Goal: Transaction & Acquisition: Purchase product/service

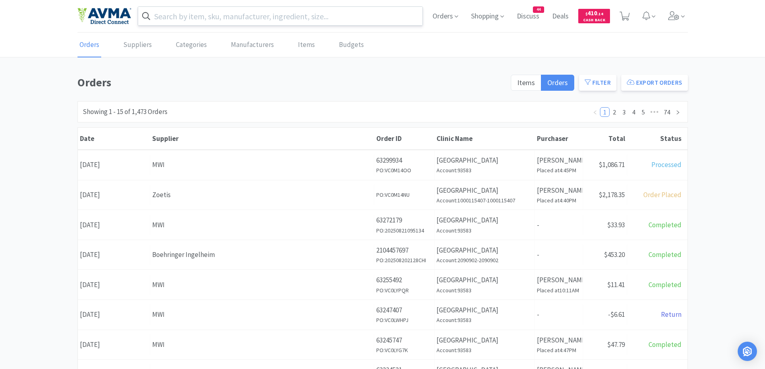
click at [182, 21] on input "text" at bounding box center [280, 16] width 285 height 18
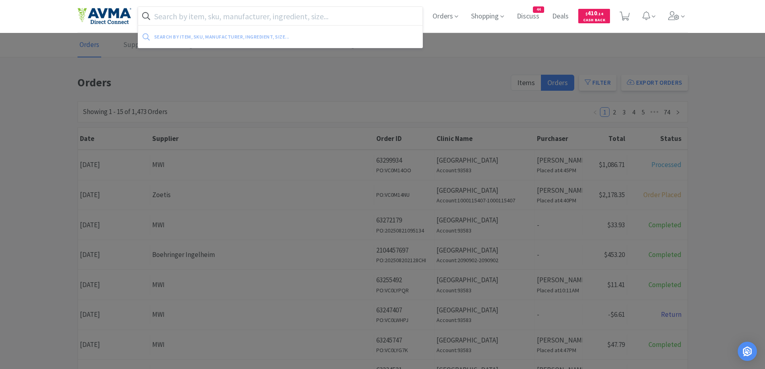
paste input "[MEDICAL_DATA]"
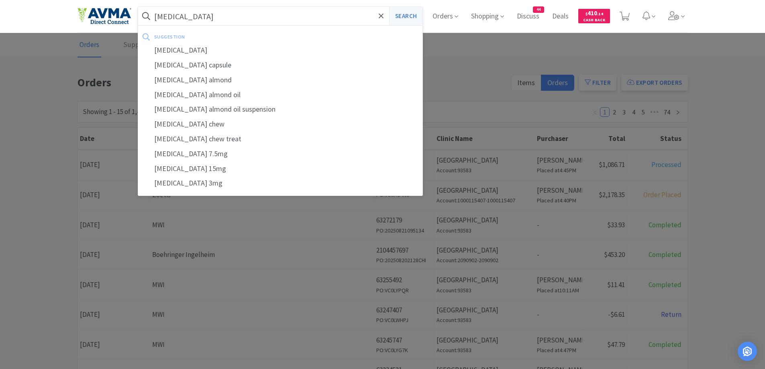
type input "[MEDICAL_DATA]"
click at [415, 18] on button "Search" at bounding box center [405, 16] width 33 height 18
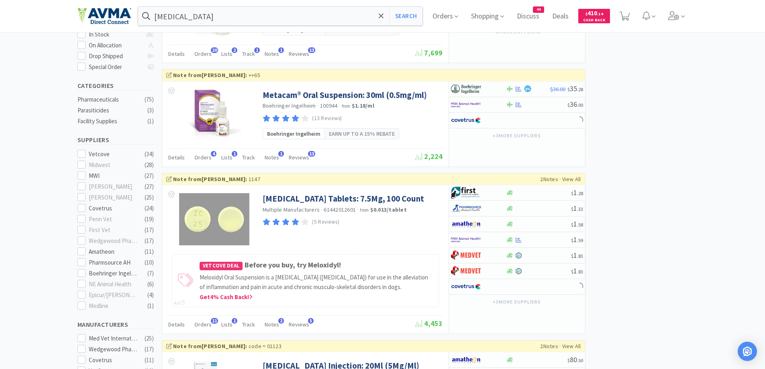
scroll to position [80, 0]
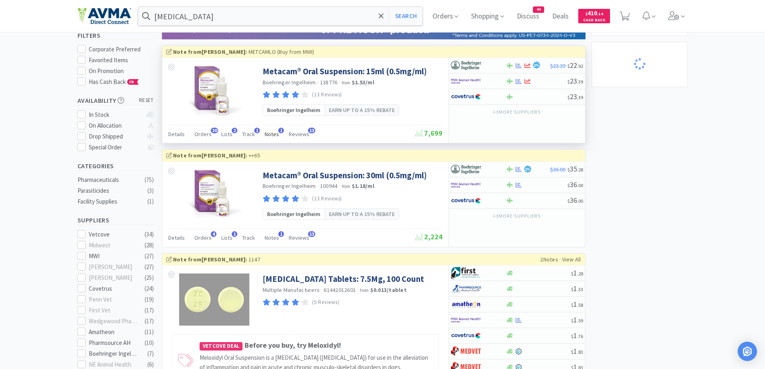
click at [271, 136] on span "Notes" at bounding box center [272, 134] width 14 height 7
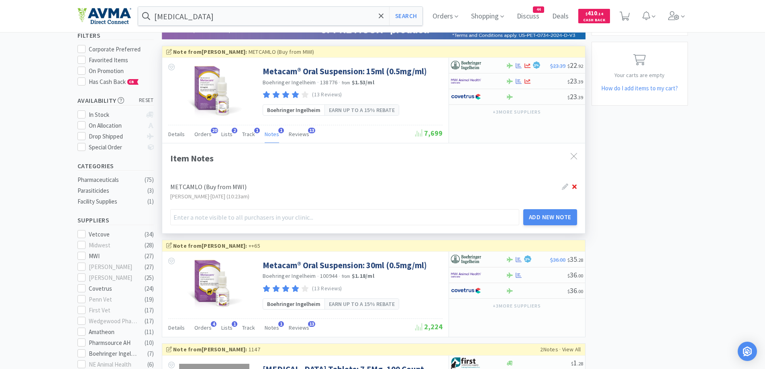
click at [577, 186] on icon at bounding box center [575, 187] width 4 height 6
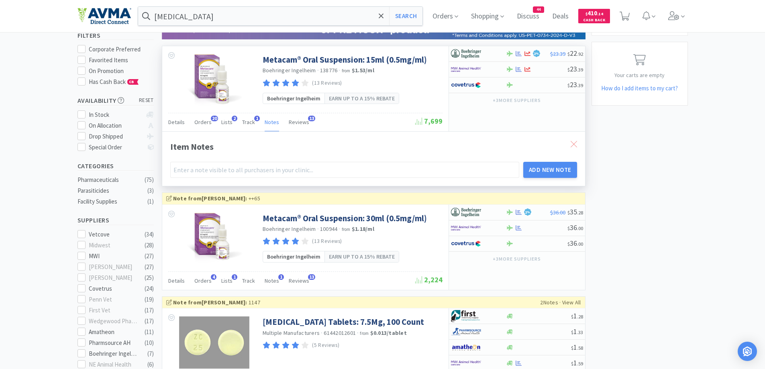
click at [577, 144] on div at bounding box center [574, 144] width 14 height 18
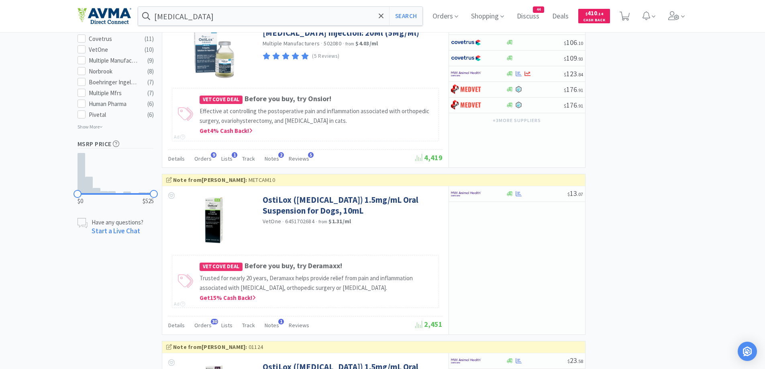
scroll to position [723, 0]
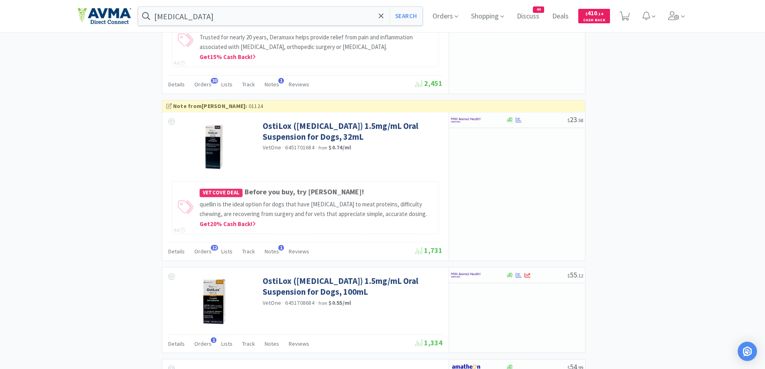
click at [659, 177] on div "× Filter Results Synced Suppliers Only Manufacturers Only Compounds Only Previo…" at bounding box center [383, 252] width 611 height 1854
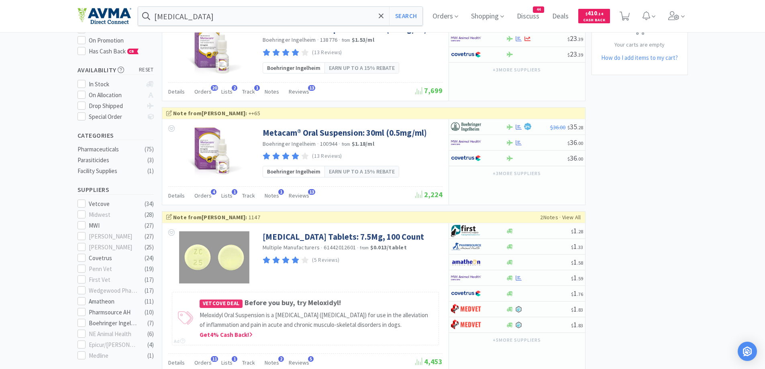
scroll to position [0, 0]
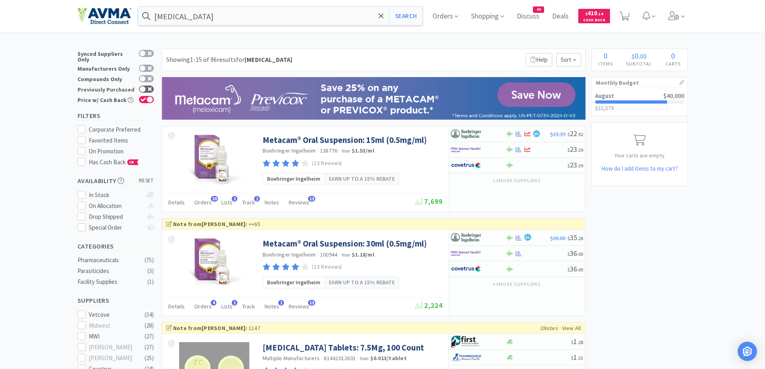
click at [139, 86] on div at bounding box center [144, 90] width 19 height 8
click at [154, 94] on input "Previously Purchased" at bounding box center [154, 94] width 0 height 0
checkbox input "true"
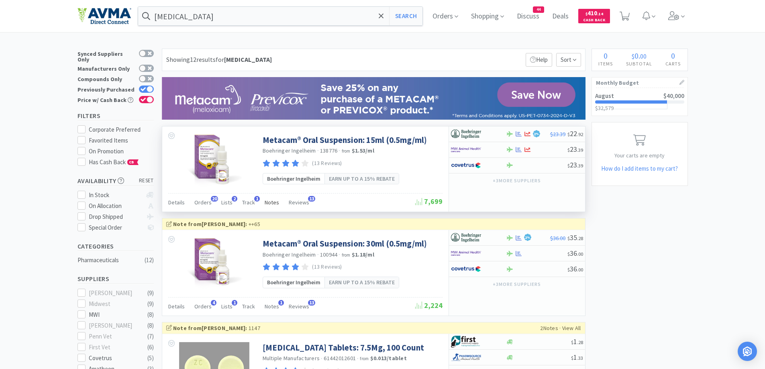
click at [274, 204] on span "Notes" at bounding box center [272, 202] width 14 height 7
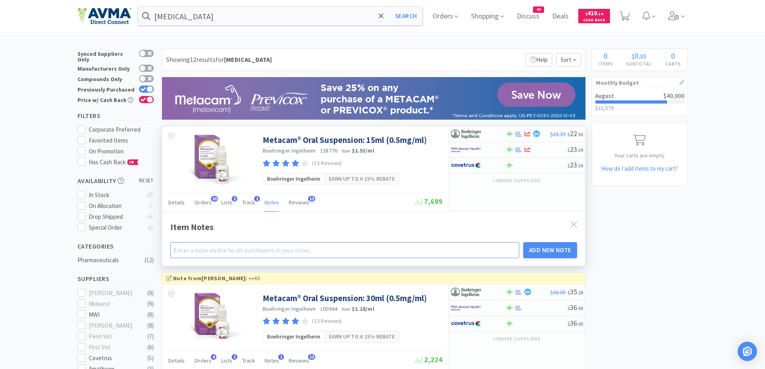
click at [252, 248] on input "text" at bounding box center [345, 250] width 350 height 16
paste input "METCAMLO"
type input "METCAMLO"
click at [554, 254] on button "Add New Note" at bounding box center [551, 250] width 54 height 16
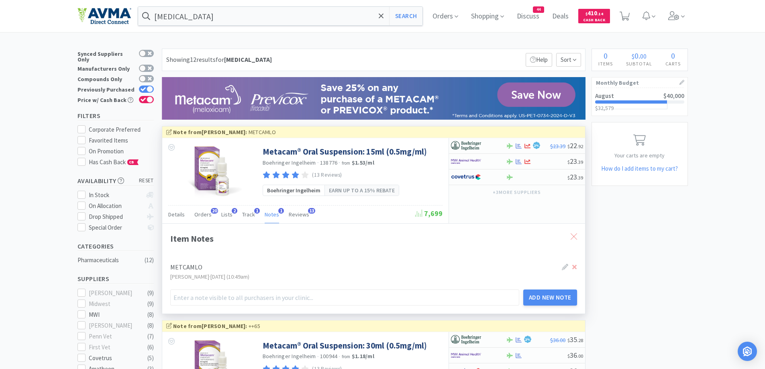
click at [581, 234] on div at bounding box center [574, 236] width 14 height 18
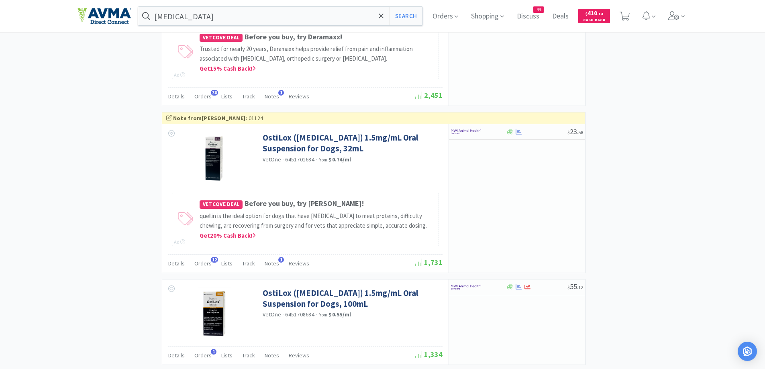
scroll to position [804, 0]
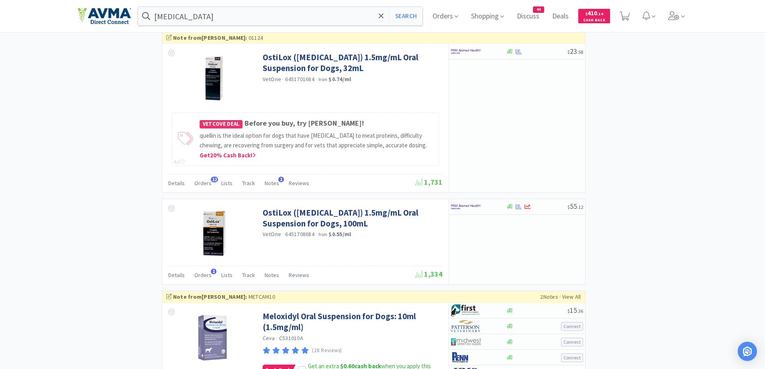
click at [303, 28] on div "[MEDICAL_DATA] Search Orders Shopping Discuss Discuss 44 Deals Deals $ 410 . 14…" at bounding box center [383, 16] width 611 height 32
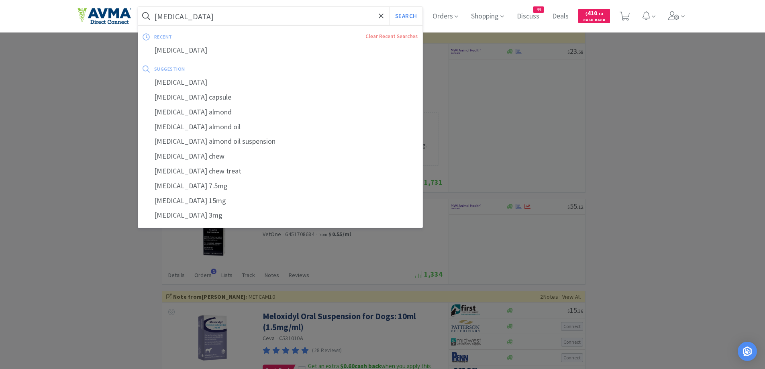
click at [309, 21] on input "[MEDICAL_DATA]" at bounding box center [280, 16] width 285 height 18
paste input "tronidazole 500mg"
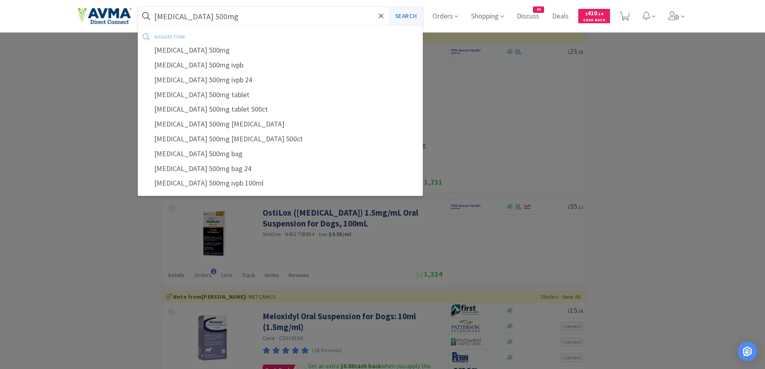
type input "[MEDICAL_DATA] 500mg"
click at [399, 10] on button "Search" at bounding box center [405, 16] width 33 height 18
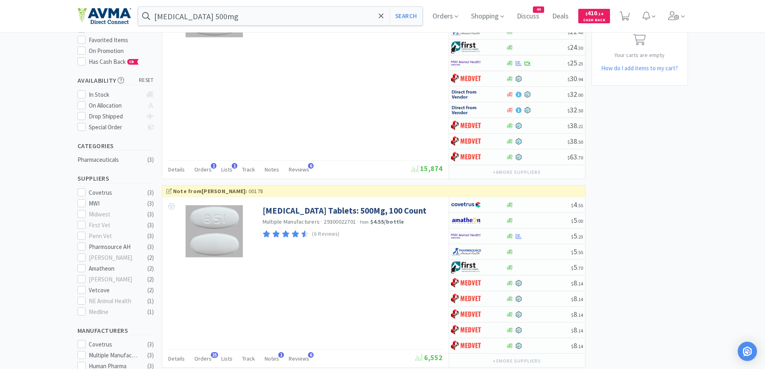
scroll to position [161, 0]
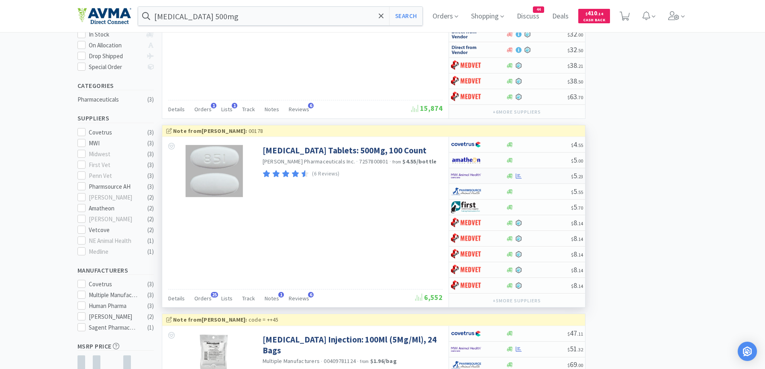
click at [502, 178] on div at bounding box center [478, 176] width 55 height 14
select select "1"
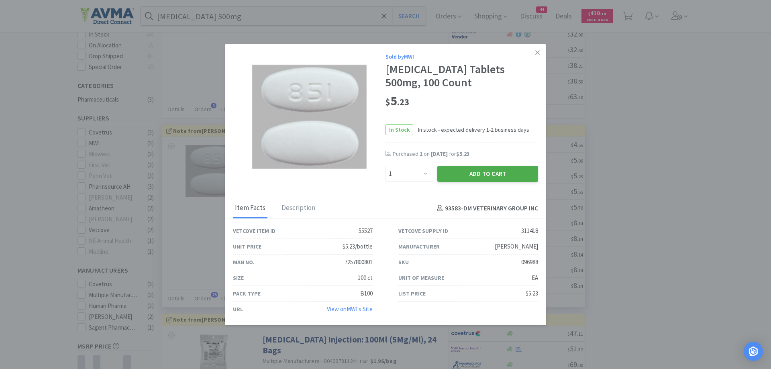
click at [464, 168] on button "Add to Cart" at bounding box center [488, 174] width 101 height 16
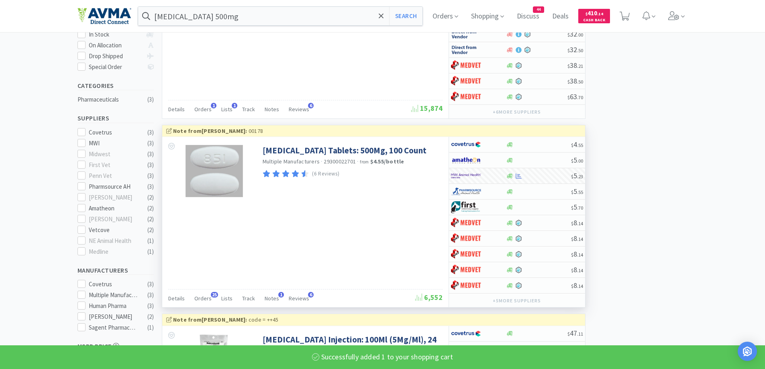
select select "1"
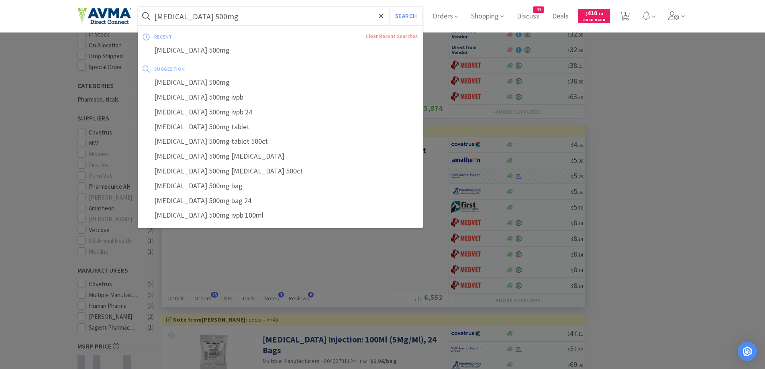
click at [272, 12] on input "[MEDICAL_DATA] 500mg" at bounding box center [280, 16] width 285 height 18
paste input "Selarid"
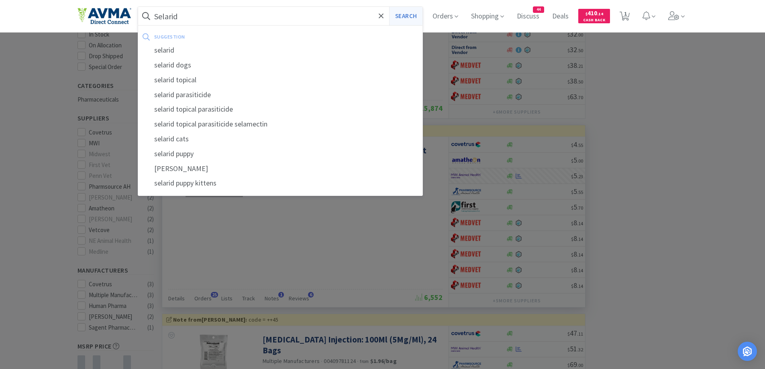
type input "Selarid"
click at [411, 9] on button "Search" at bounding box center [405, 16] width 33 height 18
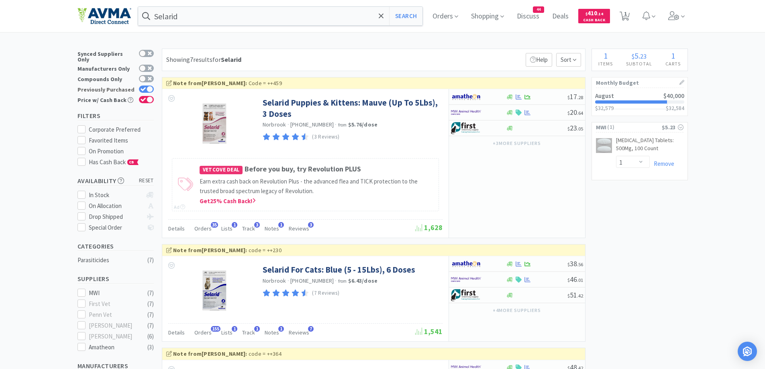
click at [143, 87] on icon at bounding box center [144, 89] width 6 height 4
checkbox input "false"
click at [491, 113] on div at bounding box center [473, 113] width 44 height 14
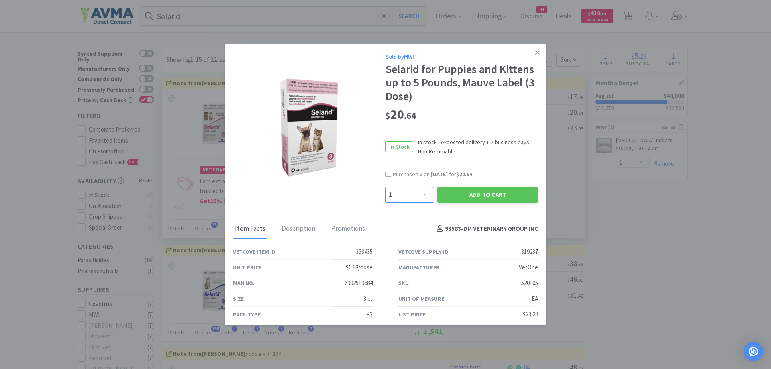
click at [406, 193] on select "Enter Quantity 1 2 3 4 5 6 7 8 9 10 11 12 13 14 15 16 17 18 19 20 Enter Quantity" at bounding box center [410, 195] width 49 height 16
select select "2"
click at [386, 187] on select "Enter Quantity 1 2 3 4 5 6 7 8 9 10 11 12 13 14 15 16 17 18 19 20 Enter Quantity" at bounding box center [410, 195] width 49 height 16
click at [482, 200] on button "Add to Cart" at bounding box center [488, 195] width 101 height 16
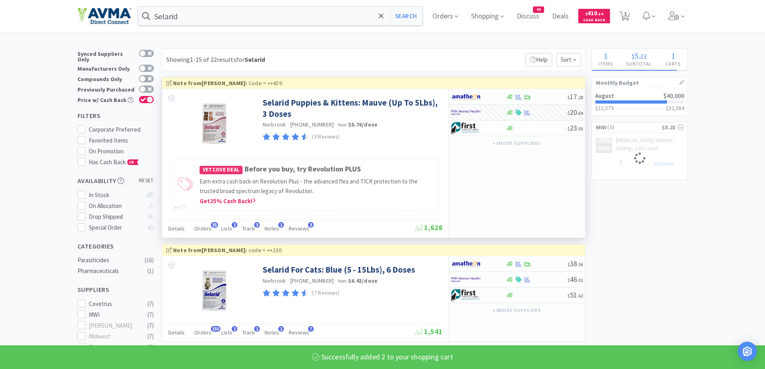
select select "2"
click at [630, 17] on icon at bounding box center [625, 16] width 10 height 9
select select "1"
select select "2"
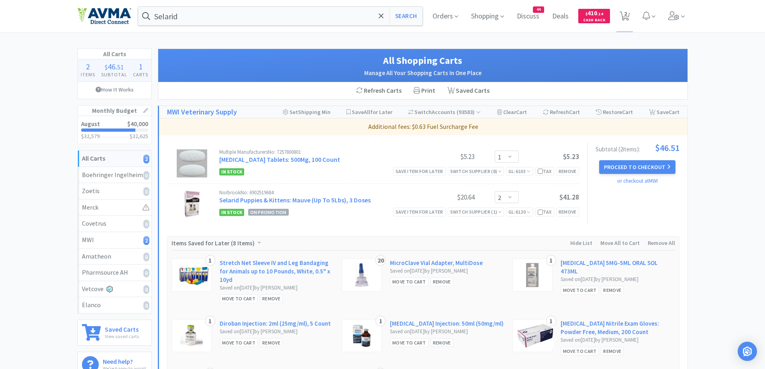
scroll to position [80, 0]
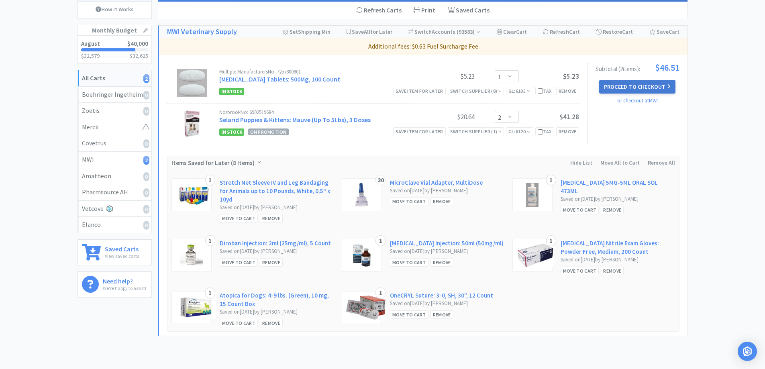
click at [650, 87] on button "Proceed to Checkout" at bounding box center [637, 87] width 76 height 14
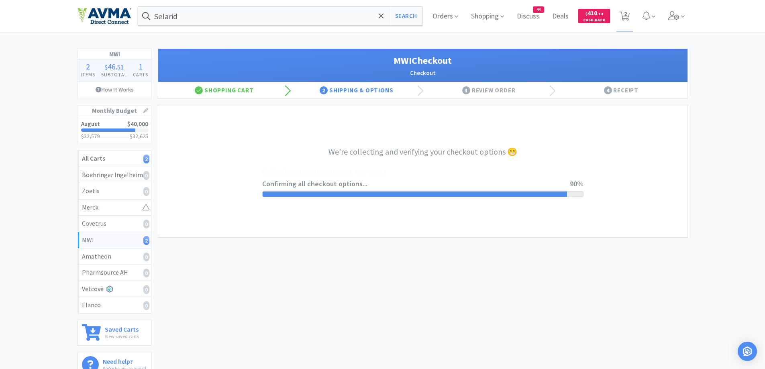
select select "CC_9421154621689816"
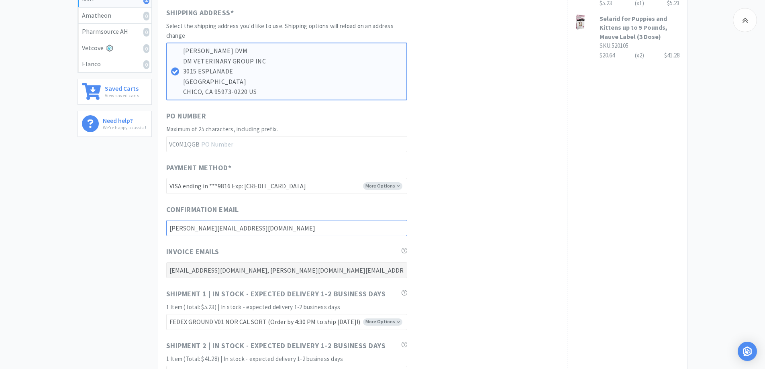
scroll to position [402, 0]
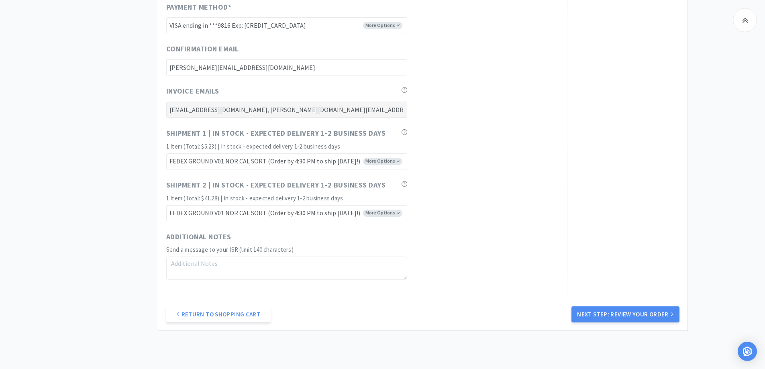
click at [645, 155] on div "Order Summary Subtotal $46.51 Estimated Fees $0.63 Grand Total $47.14 Items [ME…" at bounding box center [627, 9] width 121 height 578
click at [628, 324] on div "Return to Shopping Cart Next Step: Review Your Order" at bounding box center [423, 314] width 530 height 33
click at [630, 322] on button "Next Step: Review Your Order" at bounding box center [626, 315] width 108 height 16
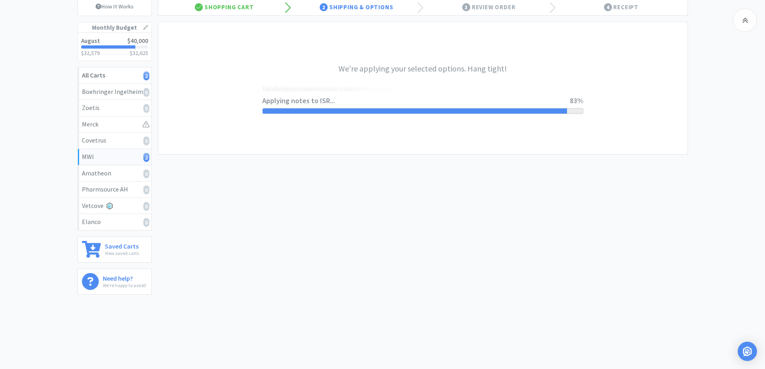
scroll to position [0, 0]
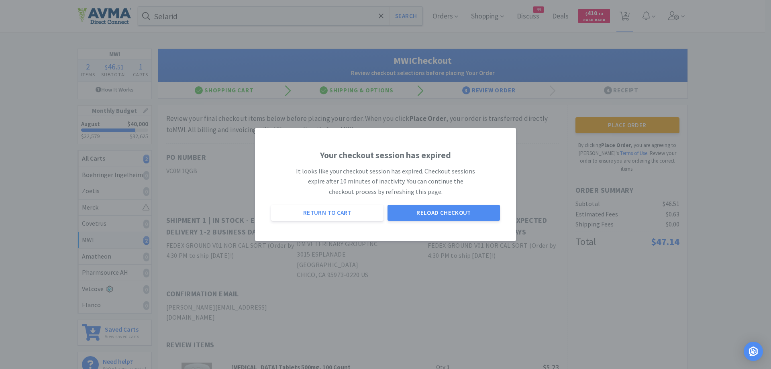
click at [512, 181] on div "Your checkout session has expired It looks like your checkout session has expir…" at bounding box center [385, 184] width 261 height 113
click at [354, 214] on button "Return to Cart" at bounding box center [327, 213] width 113 height 16
select select "1"
select select "2"
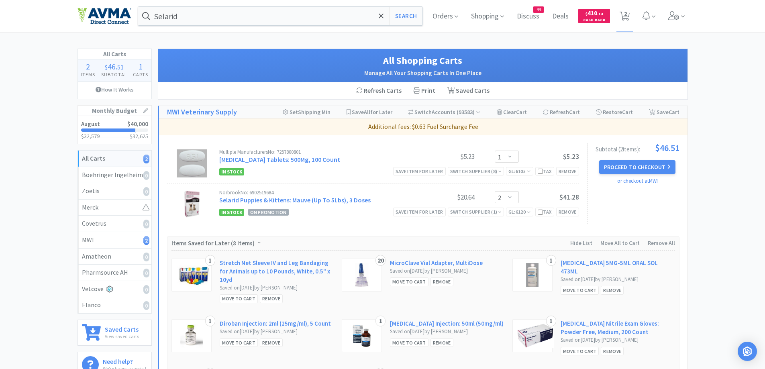
click at [732, 176] on div "All Carts 2 Items $ 46 . 51 Subtotal 1 Carts How It Works Monthly Budget August…" at bounding box center [382, 240] width 765 height 382
click at [658, 164] on button "Proceed to Checkout" at bounding box center [637, 167] width 76 height 14
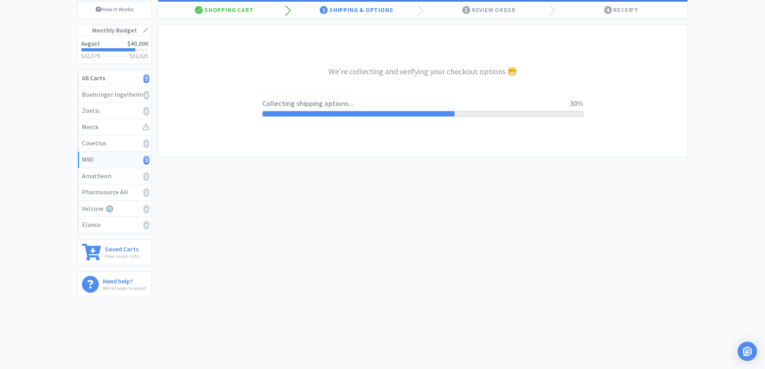
click at [729, 91] on div "MWI 2 Items $ 46 . 51 Subtotal 1 Carts How It Works Monthly Budget August $40,0…" at bounding box center [382, 136] width 765 height 336
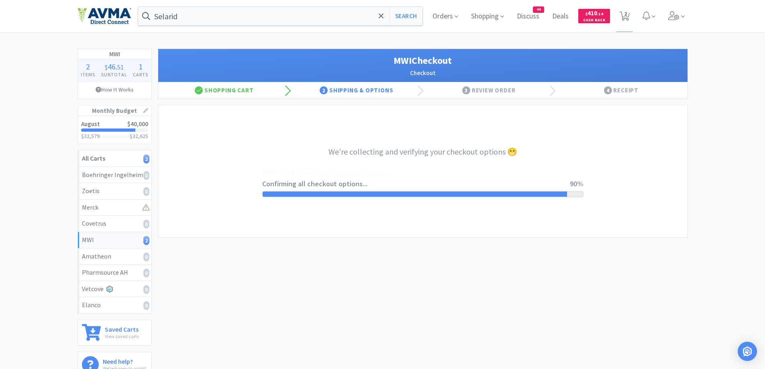
select select "CC_9421154621689816"
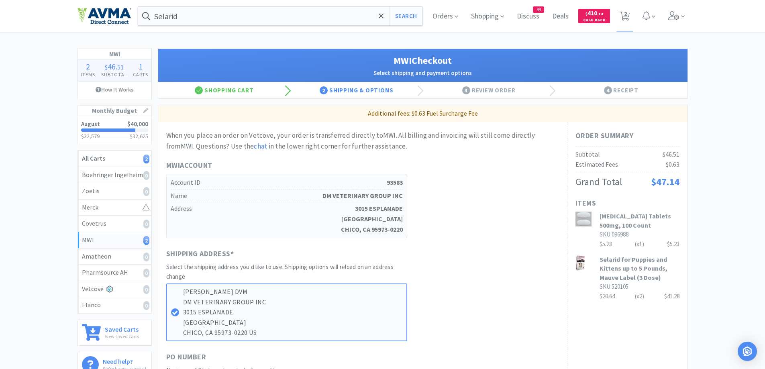
click at [447, 23] on span "Orders" at bounding box center [446, 16] width 32 height 32
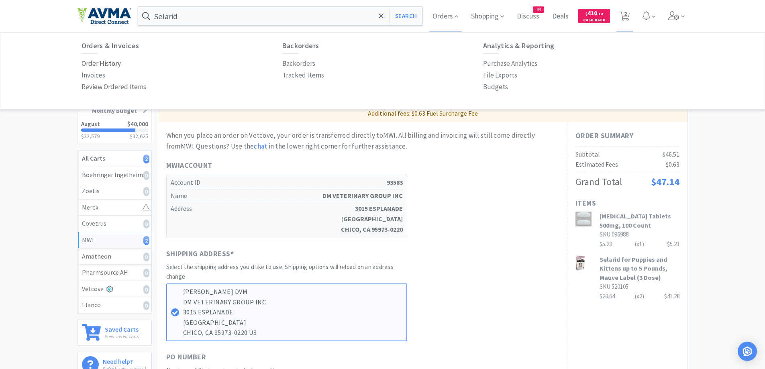
click at [110, 68] on p "Order History" at bounding box center [101, 63] width 39 height 11
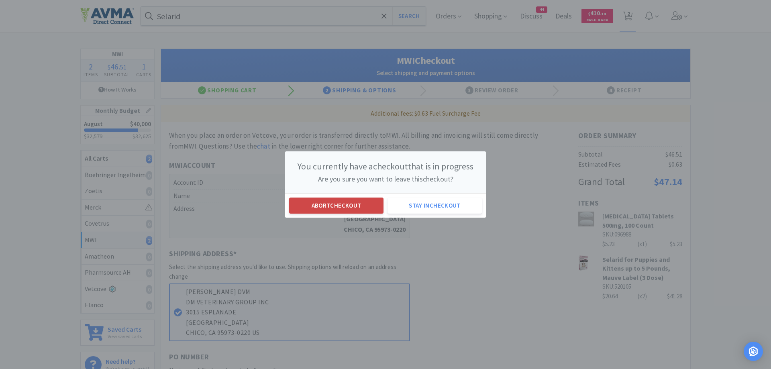
click at [369, 204] on button "Abort checkout" at bounding box center [336, 206] width 94 height 16
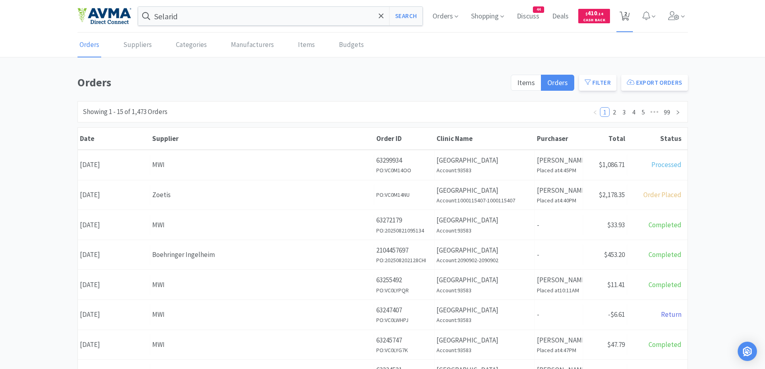
click at [622, 16] on icon at bounding box center [625, 16] width 10 height 9
select select "1"
select select "2"
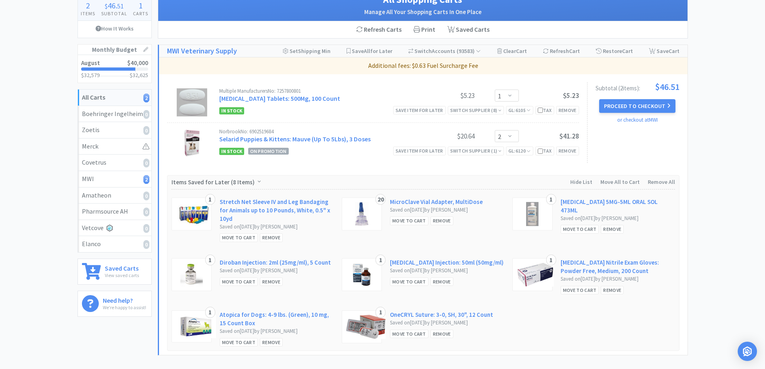
scroll to position [80, 0]
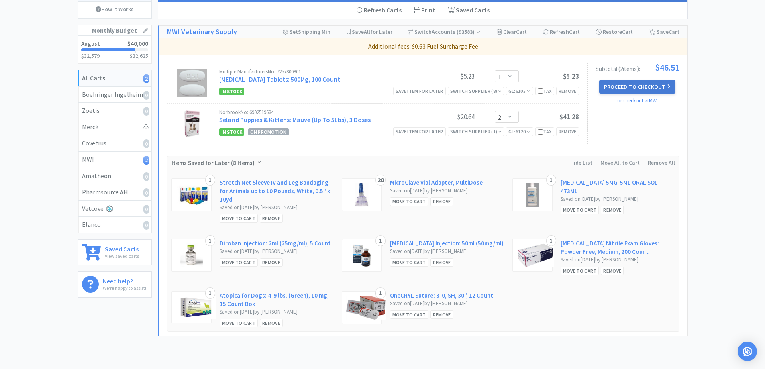
click at [649, 86] on button "Proceed to Checkout" at bounding box center [637, 87] width 76 height 14
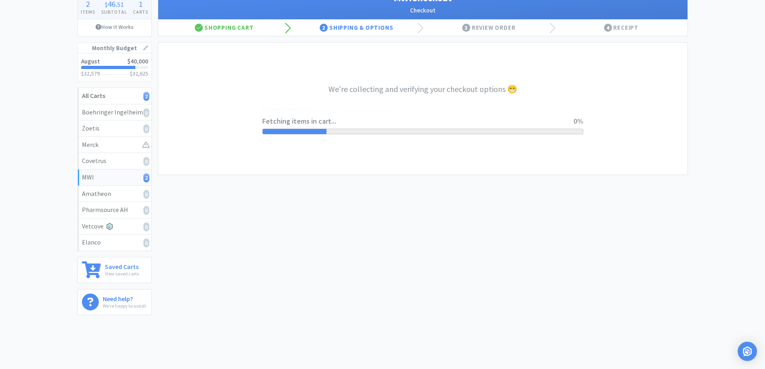
scroll to position [80, 0]
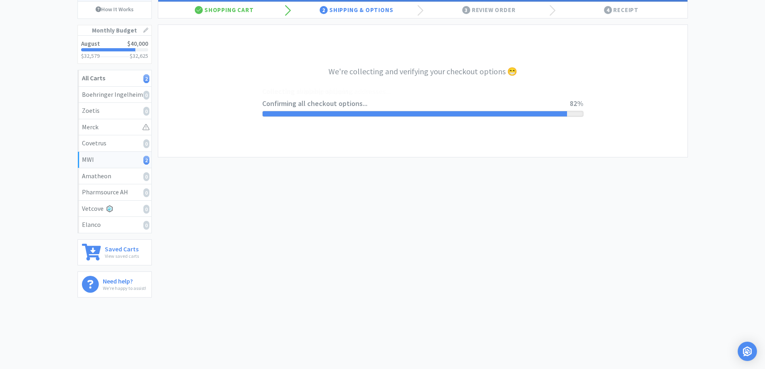
select select "CC_9421154621689816"
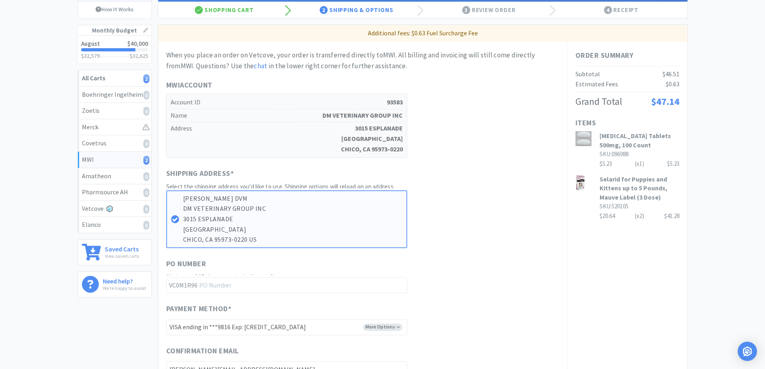
scroll to position [0, 0]
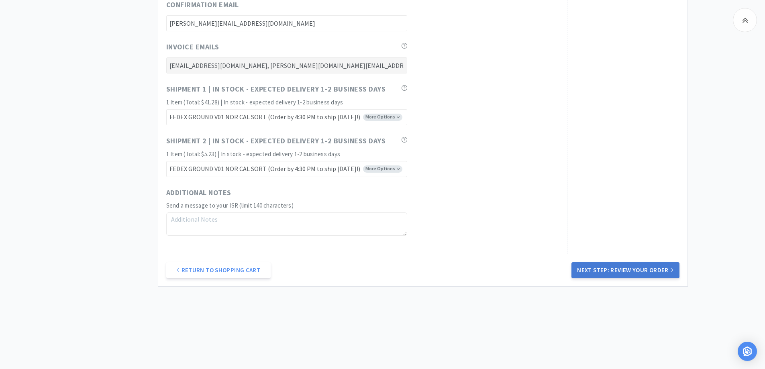
click at [655, 278] on button "Next Step: Review Your Order" at bounding box center [626, 270] width 108 height 16
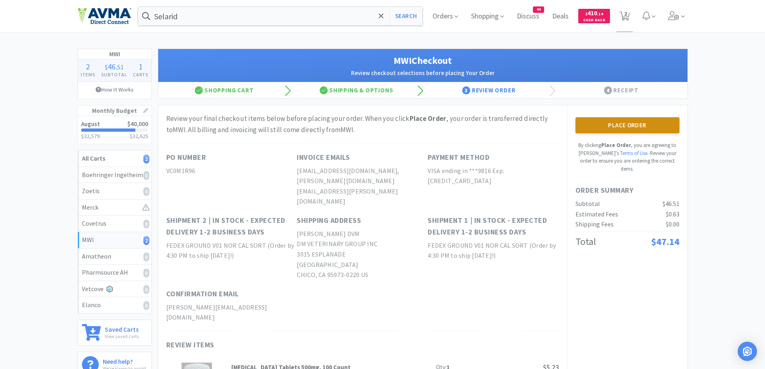
click at [633, 130] on button "Place Order" at bounding box center [628, 125] width 104 height 16
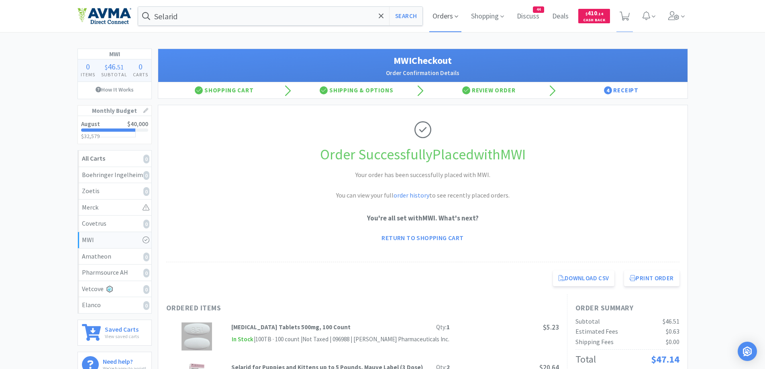
click at [440, 20] on span "Orders" at bounding box center [446, 16] width 32 height 32
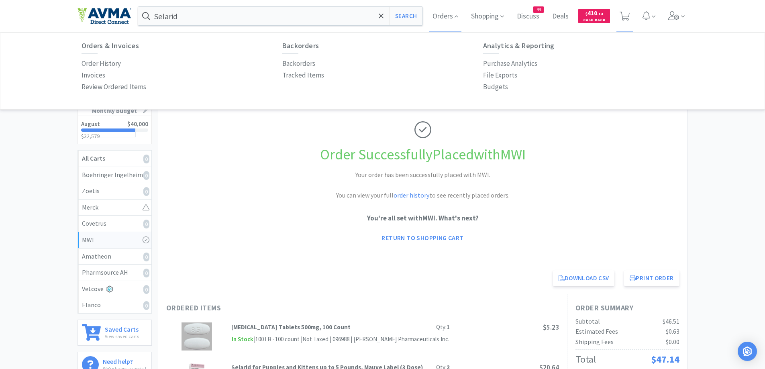
click at [80, 65] on div "Orders & Invoices Order History Invoices Review Ordered Items Backorders Backor…" at bounding box center [383, 68] width 619 height 68
click at [94, 62] on p "Order History" at bounding box center [101, 63] width 39 height 11
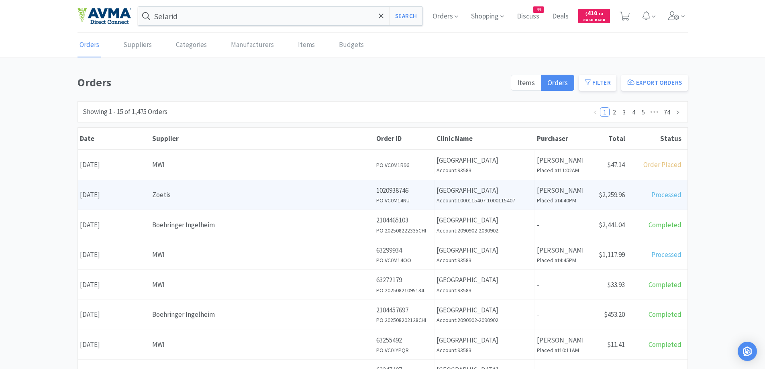
click at [628, 200] on div "Total Processed" at bounding box center [658, 195] width 60 height 20
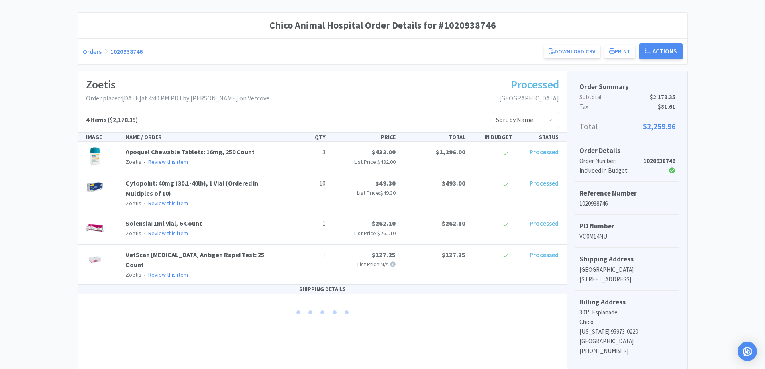
scroll to position [80, 0]
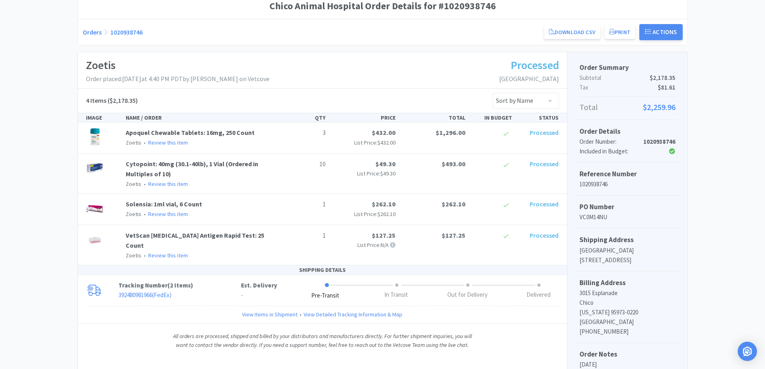
click at [49, 109] on div "Chico Animal Hospital Order Details for #1020938746 Orders 1020938746 Download …" at bounding box center [382, 233] width 765 height 481
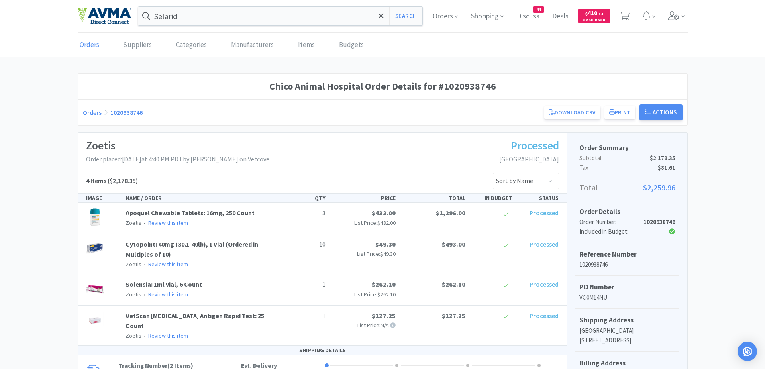
click at [90, 117] on div "Orders 1020938746 Download CSV Print Chico Animal Hospital Order for Zoetis PO …" at bounding box center [383, 112] width 600 height 16
click at [90, 116] on link "Orders" at bounding box center [92, 112] width 19 height 8
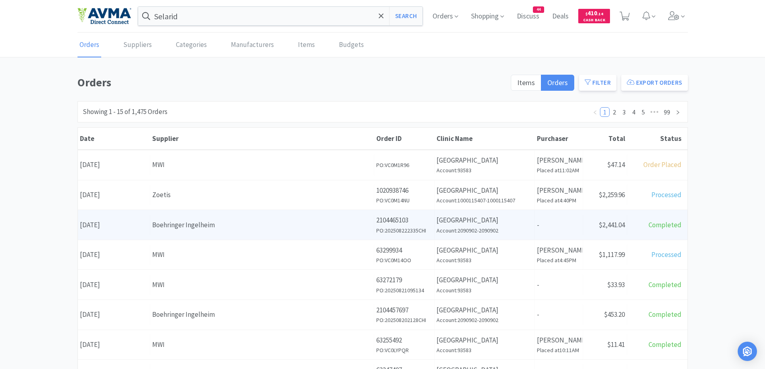
click at [626, 226] on div "Receipt Status $2,441.04" at bounding box center [605, 225] width 44 height 20
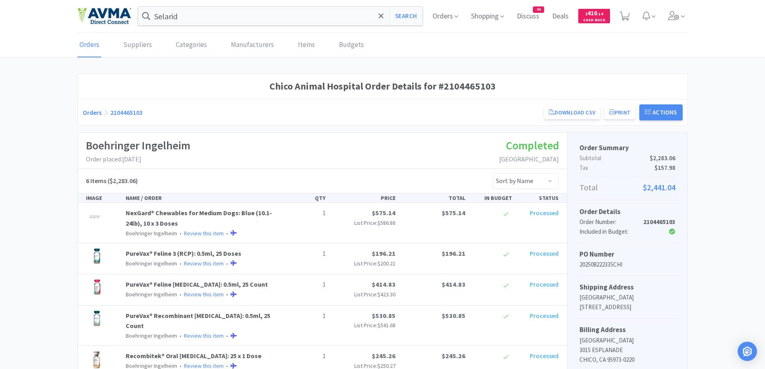
scroll to position [135, 0]
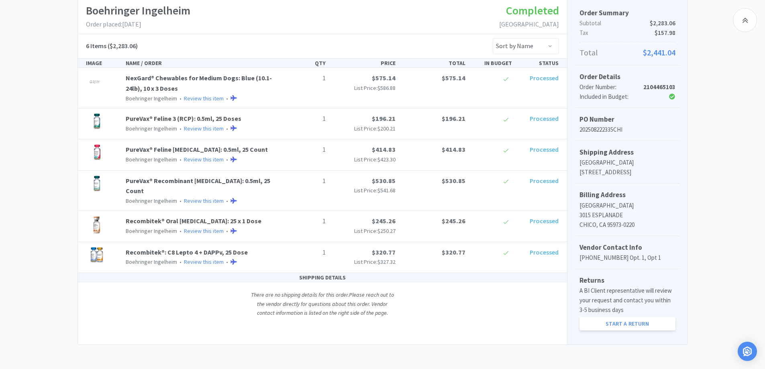
click at [54, 100] on div "Chico Animal Hospital Order Details for #2104465103 Orders 2104465103 Download …" at bounding box center [382, 142] width 765 height 407
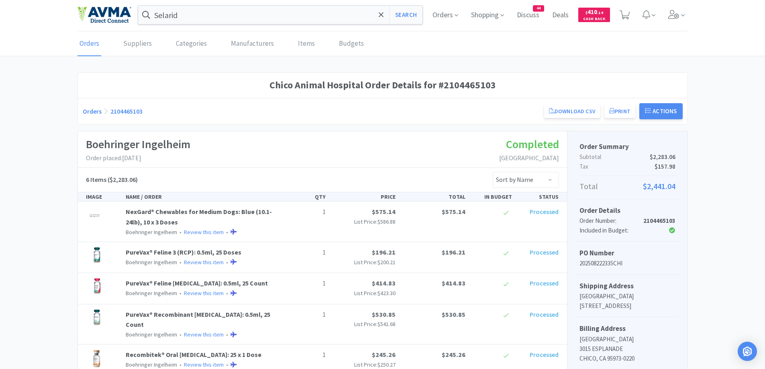
scroll to position [0, 0]
click at [92, 110] on link "Orders" at bounding box center [92, 112] width 19 height 8
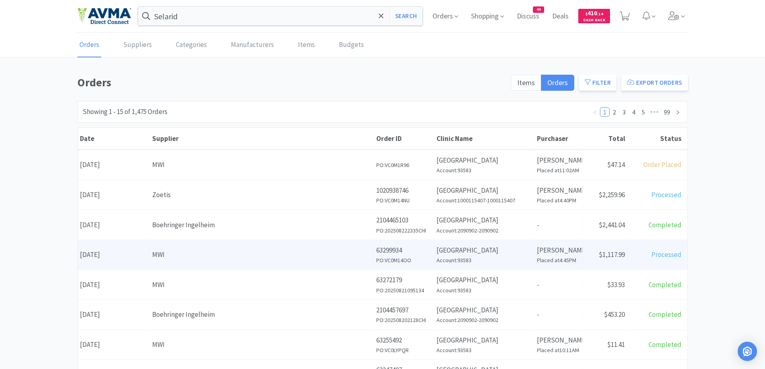
click at [614, 256] on span "$1,117.99" at bounding box center [612, 254] width 26 height 9
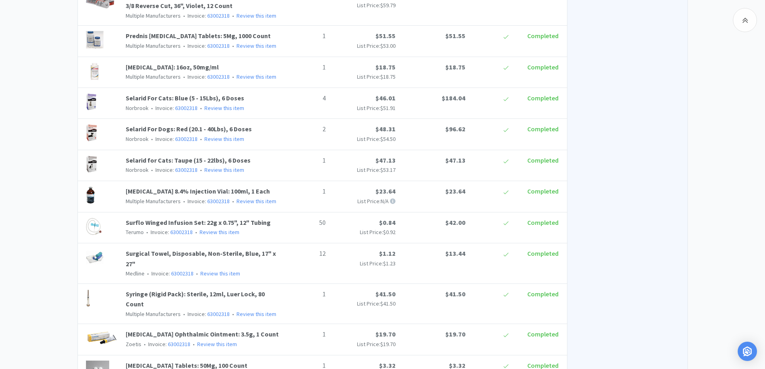
scroll to position [1053, 0]
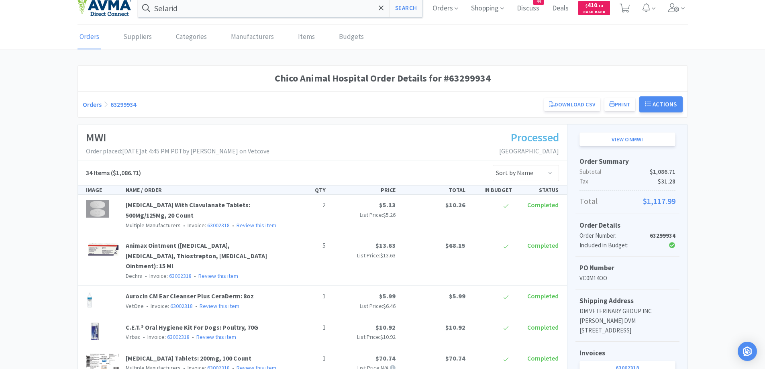
scroll to position [0, 0]
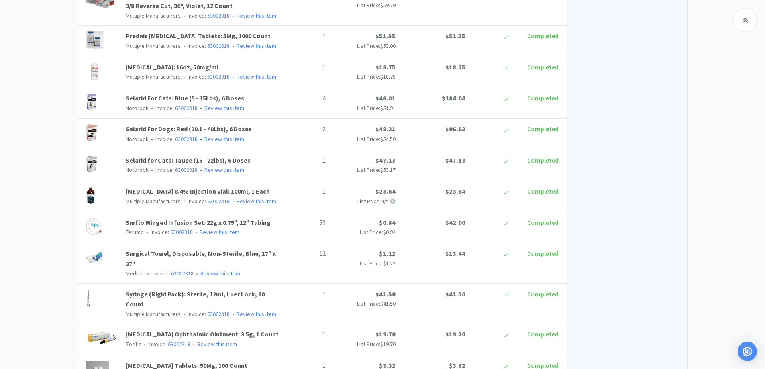
scroll to position [1053, 0]
